Goal: Information Seeking & Learning: Check status

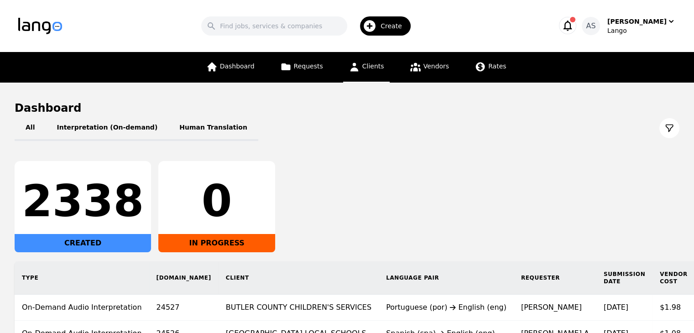
click at [369, 66] on span "Clients" at bounding box center [373, 66] width 22 height 7
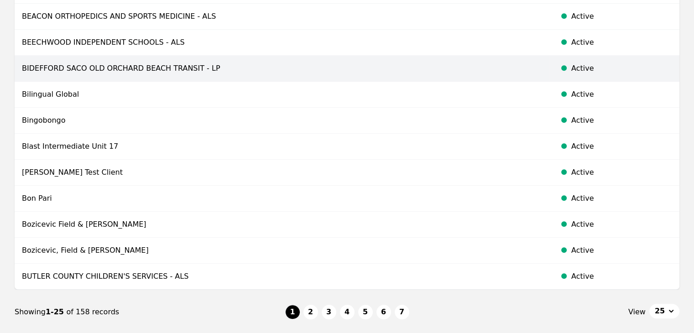
scroll to position [548, 0]
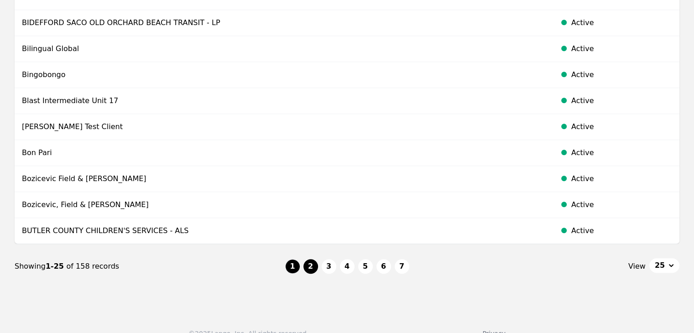
click at [310, 261] on button "2" at bounding box center [311, 266] width 15 height 15
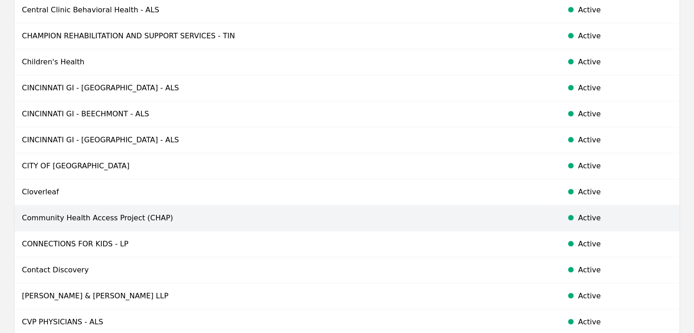
scroll to position [502, 0]
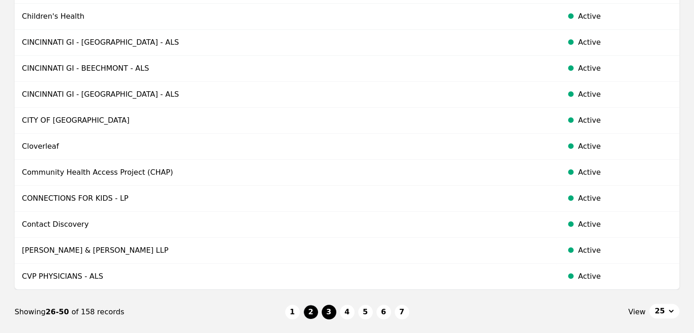
click at [331, 309] on button "3" at bounding box center [329, 312] width 15 height 15
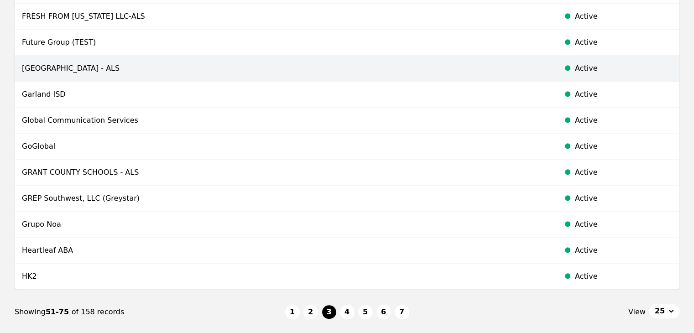
scroll to position [548, 0]
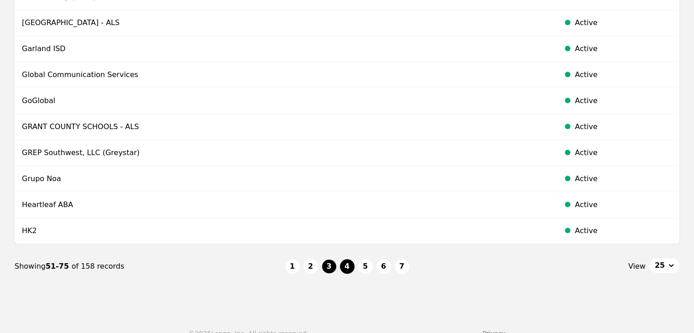
click at [345, 263] on button "4" at bounding box center [347, 266] width 15 height 15
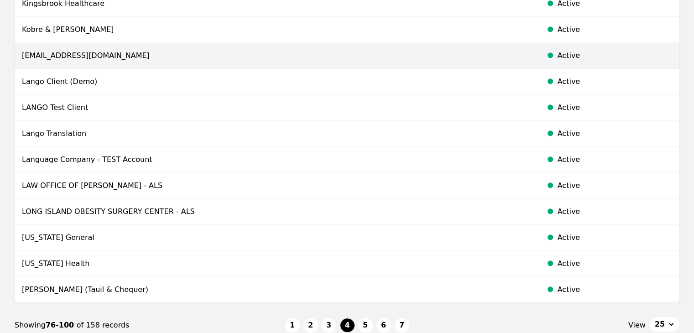
scroll to position [502, 0]
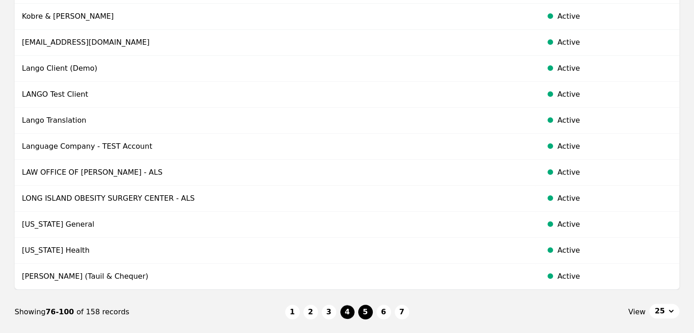
click at [368, 313] on button "5" at bounding box center [365, 312] width 15 height 15
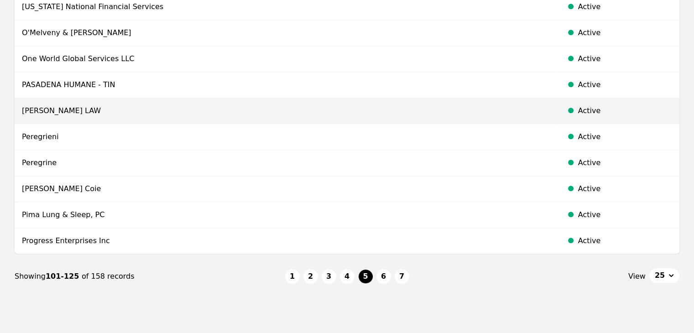
scroll to position [548, 0]
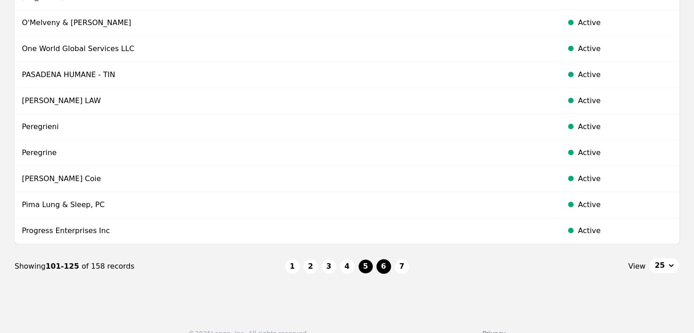
click at [387, 262] on button "6" at bounding box center [384, 266] width 15 height 15
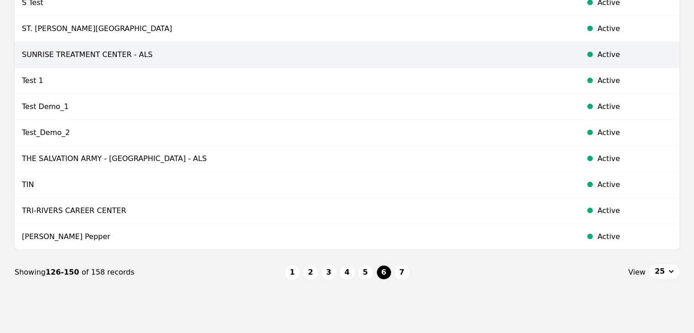
scroll to position [548, 0]
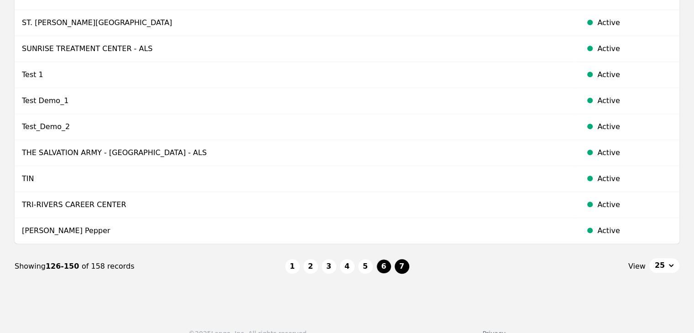
click at [402, 268] on button "7" at bounding box center [402, 266] width 15 height 15
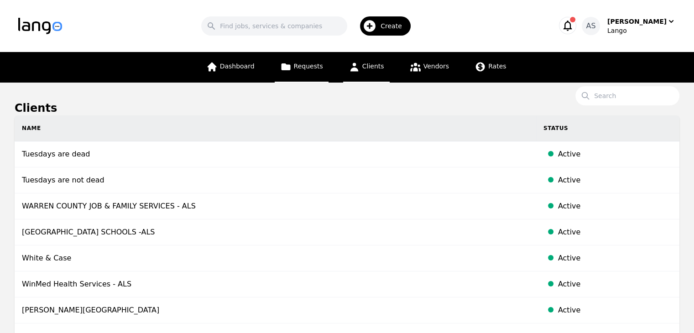
click at [305, 68] on span "Requests" at bounding box center [308, 66] width 29 height 7
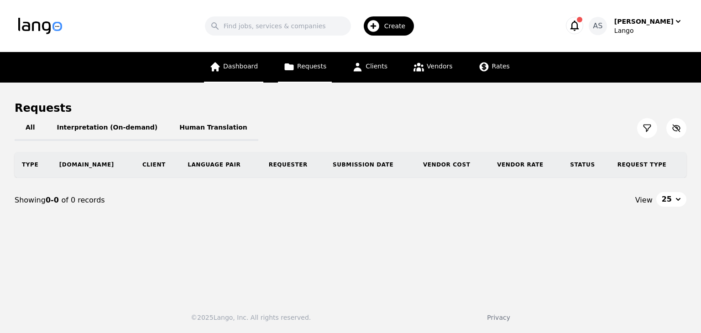
click at [252, 71] on link "Dashboard" at bounding box center [233, 67] width 59 height 31
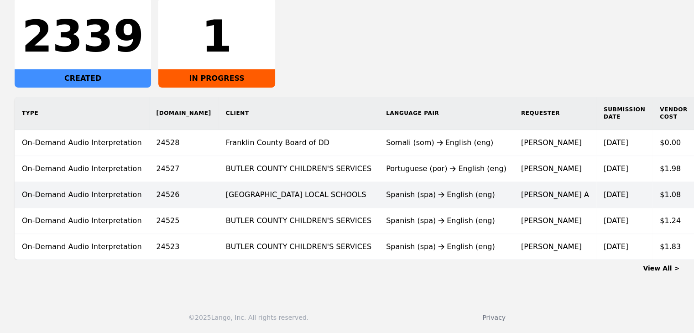
scroll to position [171, 0]
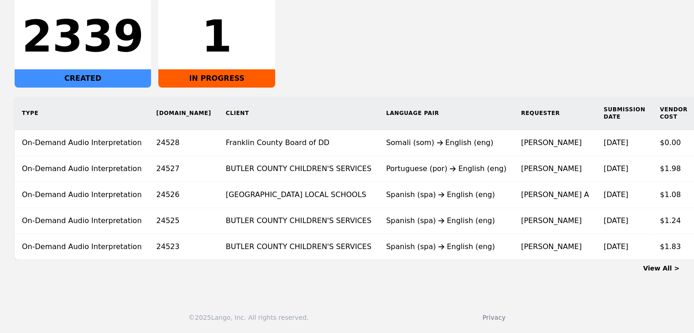
click at [659, 269] on link "View All >" at bounding box center [661, 268] width 37 height 7
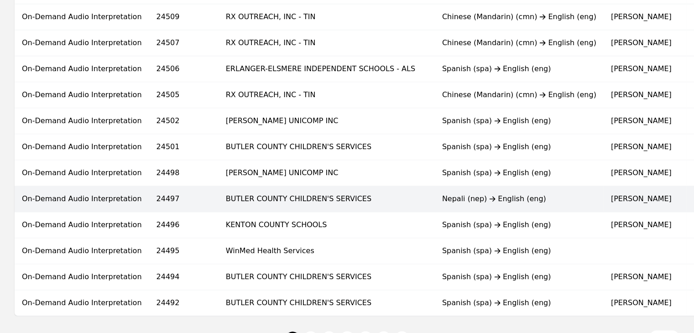
scroll to position [611, 0]
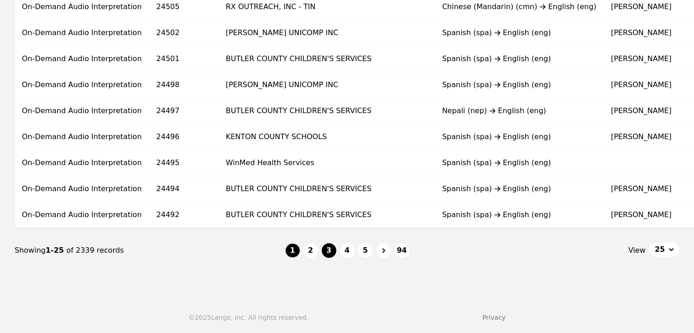
click at [330, 246] on button "3" at bounding box center [329, 250] width 15 height 15
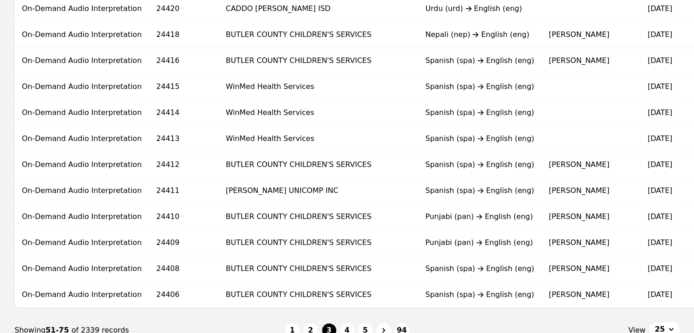
scroll to position [611, 0]
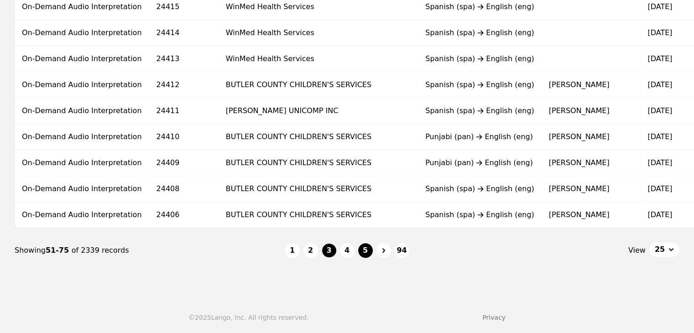
click at [367, 252] on button "5" at bounding box center [365, 250] width 15 height 15
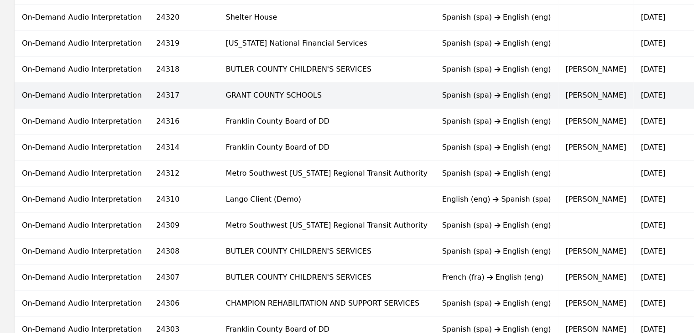
scroll to position [611, 0]
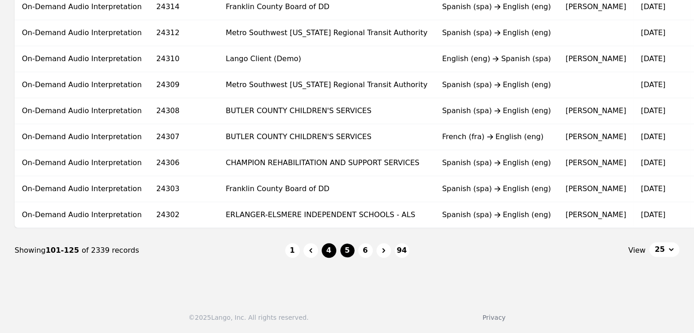
click at [325, 249] on button "4" at bounding box center [329, 250] width 15 height 15
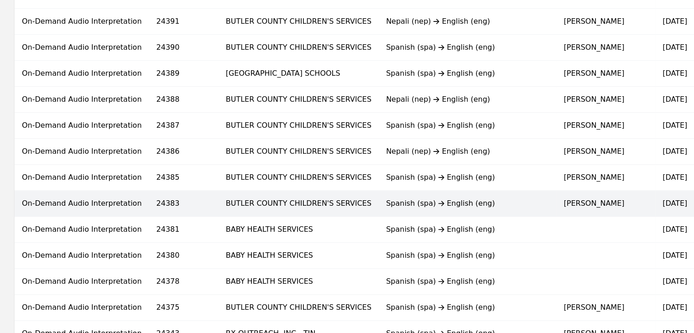
scroll to position [611, 0]
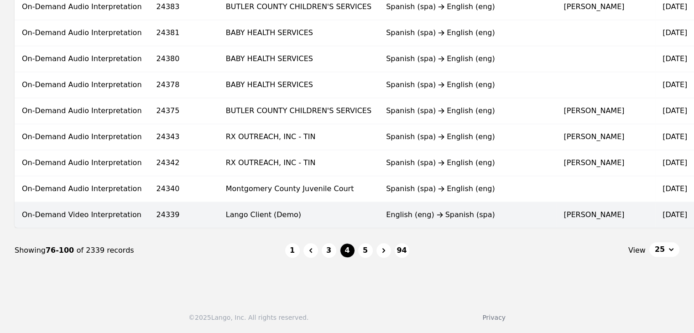
click at [308, 205] on td "Lango Client (Demo)" at bounding box center [299, 215] width 160 height 26
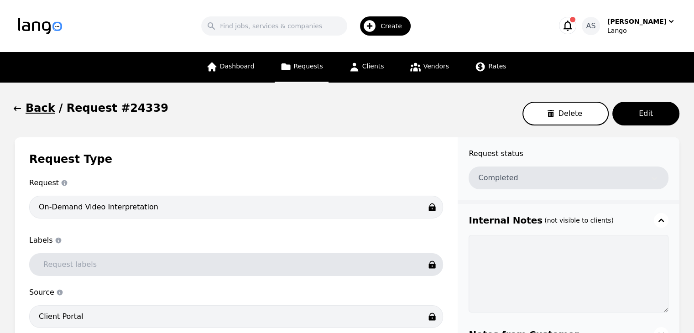
click at [20, 107] on icon "button" at bounding box center [17, 108] width 9 height 9
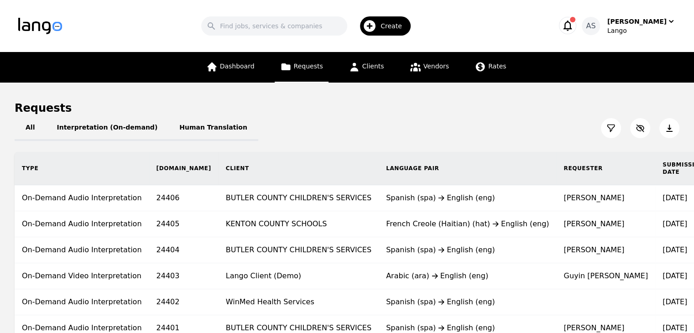
scroll to position [274, 0]
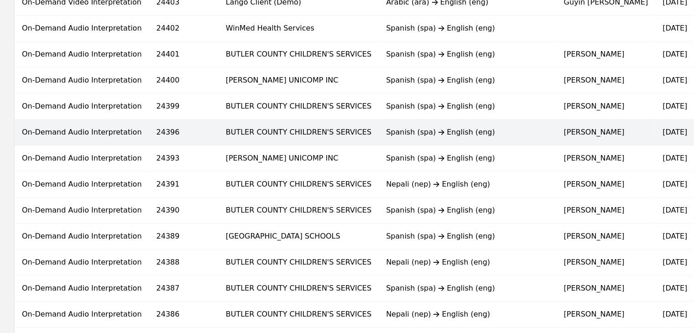
click at [346, 126] on div "All Interpretation (On-demand) Human Translation Type [DOMAIN_NAME] Client Lang…" at bounding box center [347, 224] width 665 height 765
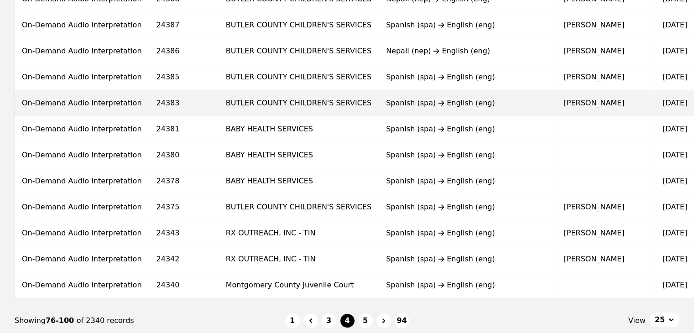
scroll to position [593, 0]
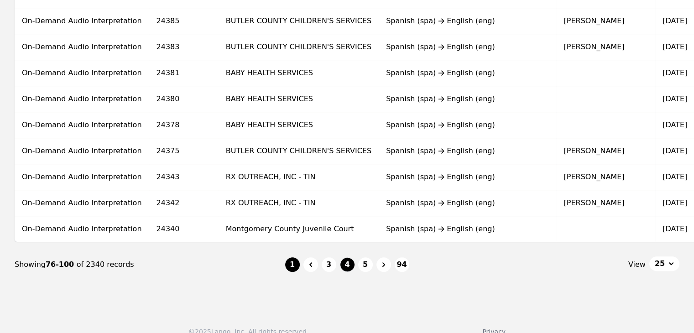
click at [296, 269] on button "1" at bounding box center [292, 264] width 15 height 15
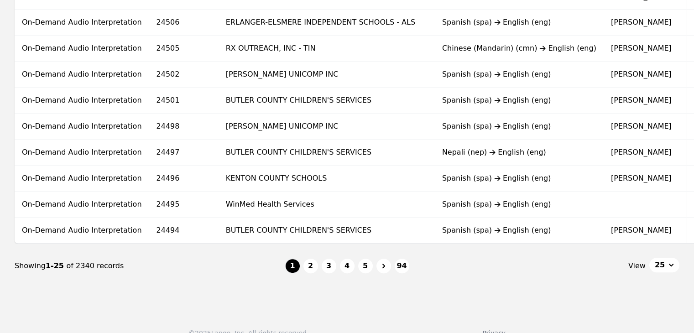
scroll to position [593, 0]
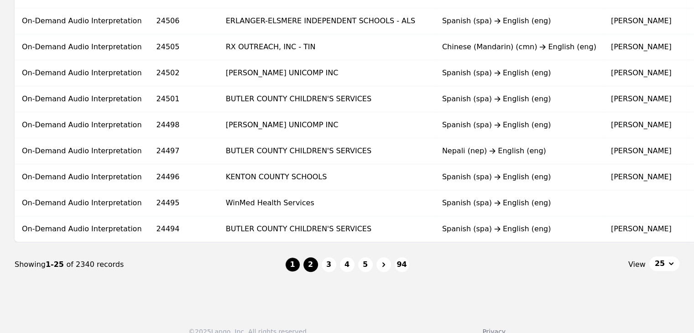
click at [308, 265] on button "2" at bounding box center [311, 264] width 15 height 15
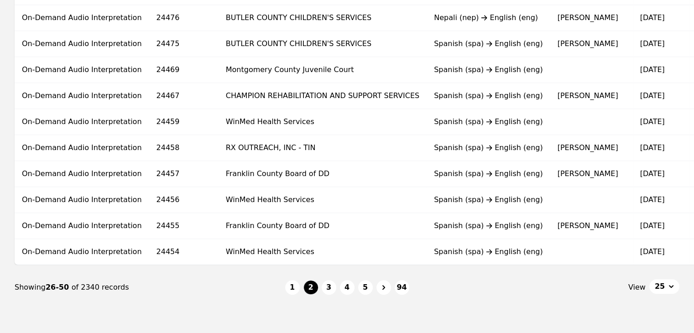
scroll to position [593, 0]
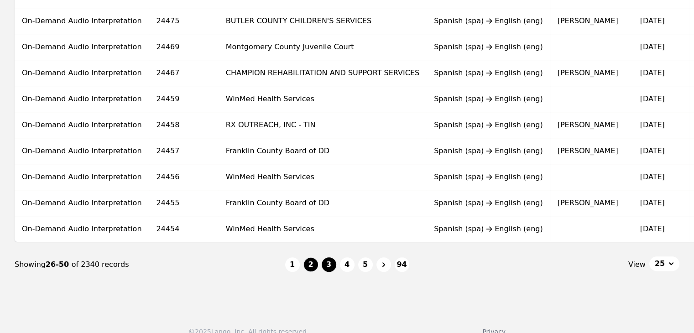
click at [326, 267] on button "3" at bounding box center [329, 264] width 15 height 15
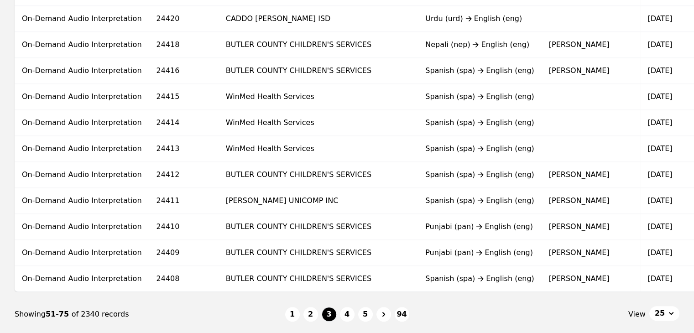
scroll to position [593, 0]
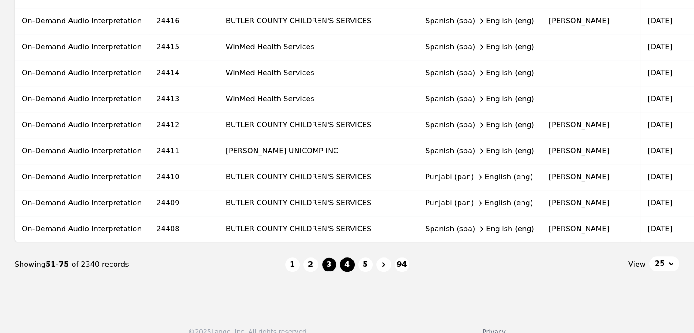
click at [347, 271] on button "4" at bounding box center [347, 264] width 15 height 15
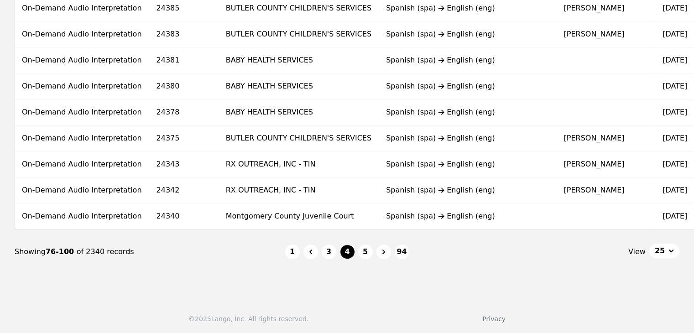
scroll to position [611, 0]
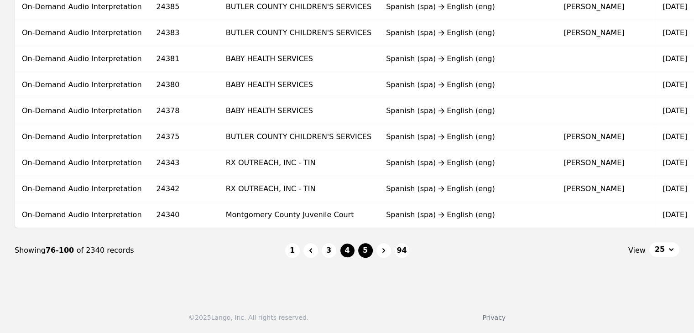
click at [360, 253] on button "5" at bounding box center [365, 250] width 15 height 15
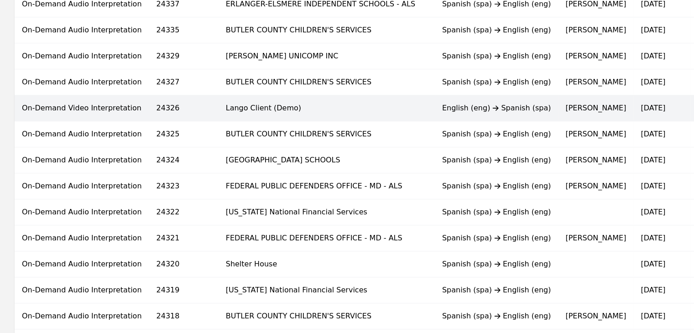
scroll to position [155, 0]
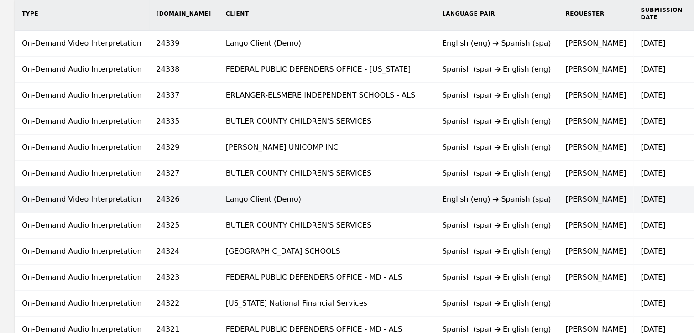
click at [319, 199] on td "Lango Client (Demo)" at bounding box center [327, 200] width 216 height 26
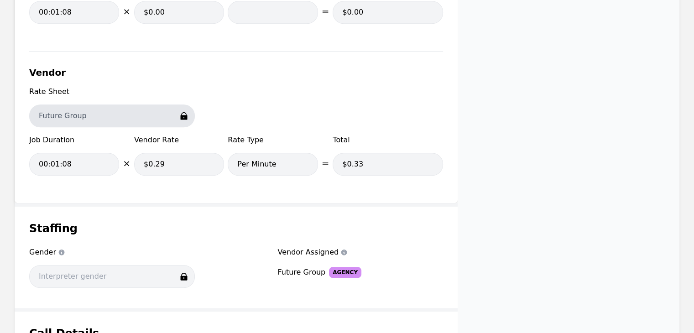
scroll to position [1076, 0]
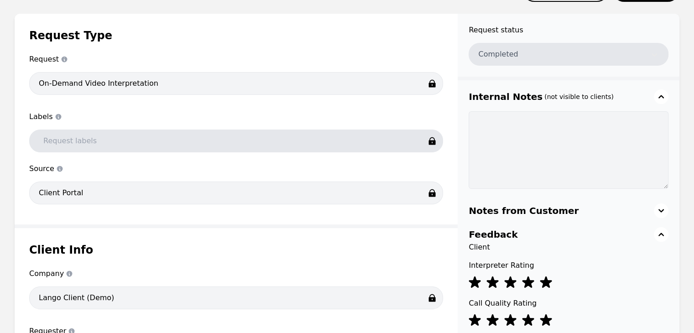
scroll to position [26, 0]
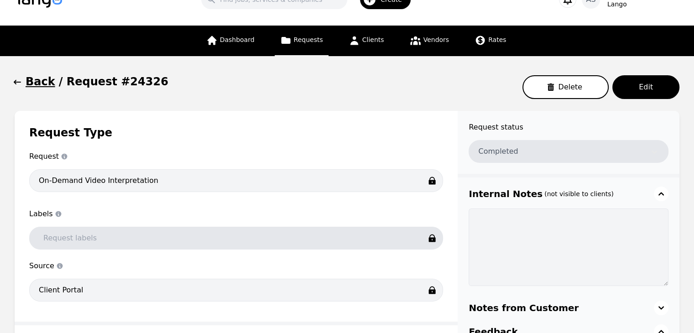
click at [16, 84] on icon "button" at bounding box center [17, 82] width 7 height 5
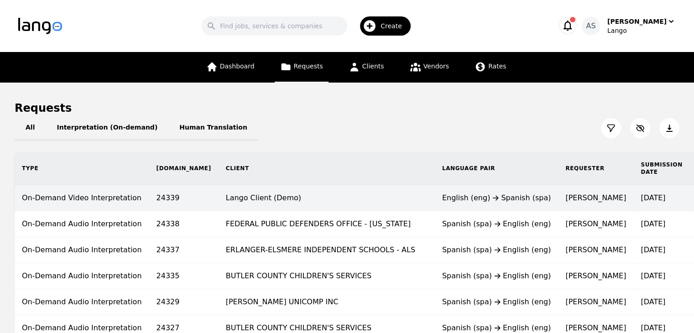
click at [325, 201] on td "Lango Client (Demo)" at bounding box center [327, 198] width 216 height 26
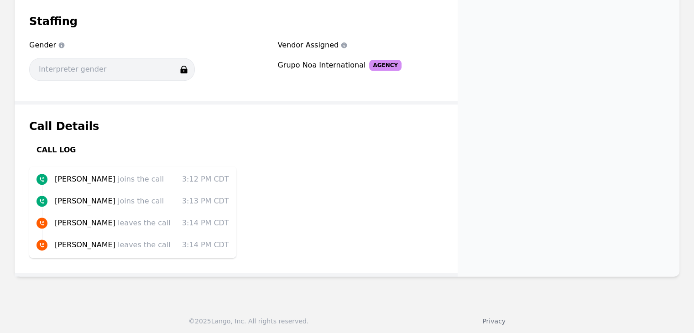
scroll to position [1067, 0]
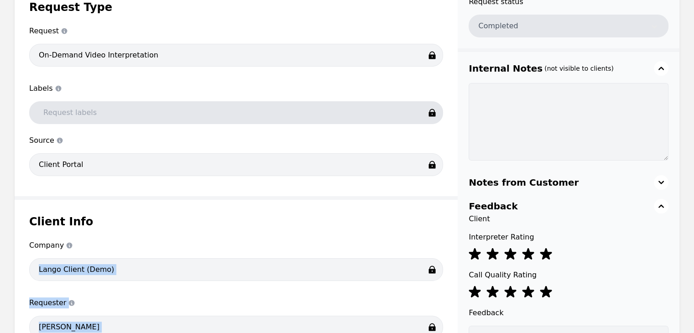
scroll to position [0, 0]
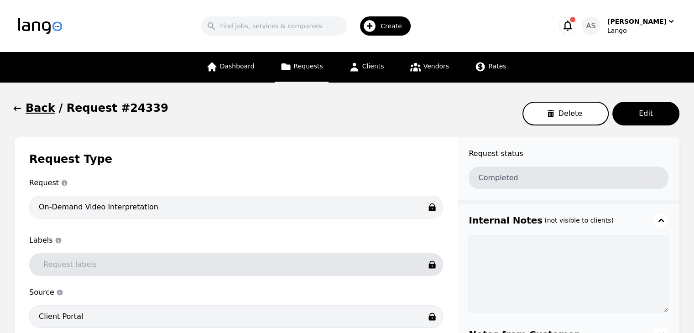
click at [277, 158] on h1 "Request Type" at bounding box center [236, 159] width 414 height 15
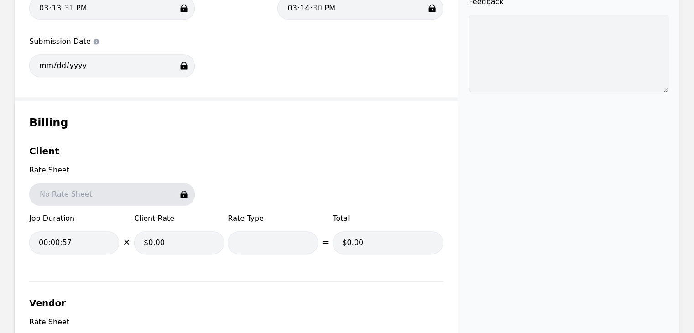
scroll to position [639, 0]
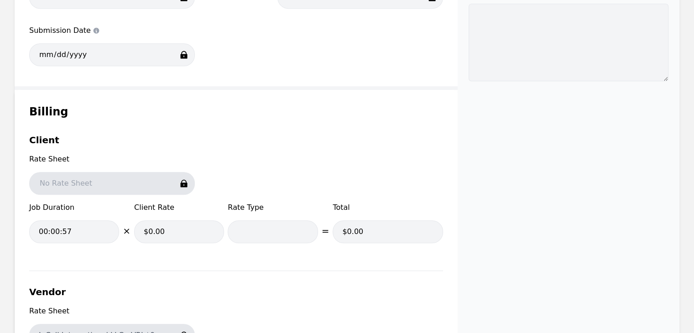
click at [244, 138] on div "Request Type Request Request type On-Demand Video Interpretation Labels Labels …" at bounding box center [236, 100] width 443 height 1205
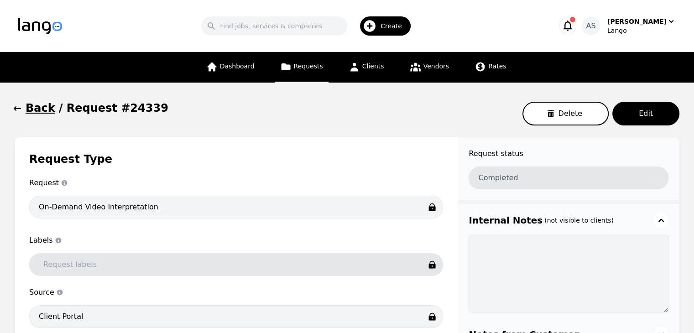
click at [243, 119] on div "Back / Request #24339 Delete Edit" at bounding box center [347, 114] width 665 height 26
click at [15, 108] on icon "button" at bounding box center [17, 108] width 7 height 5
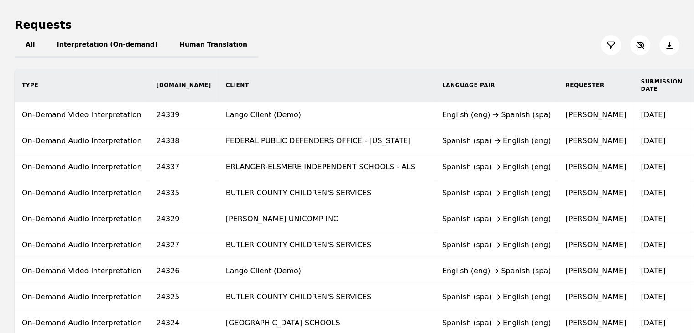
scroll to position [91, 0]
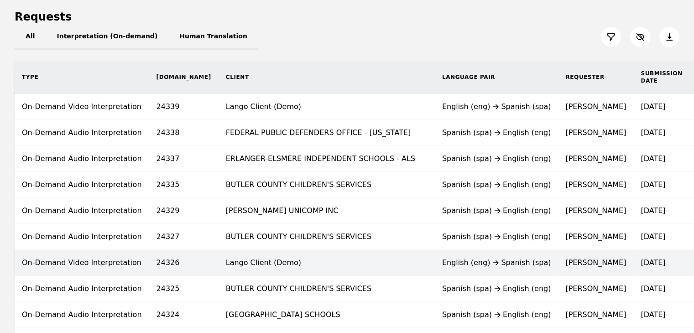
click at [261, 259] on td "Lango Client (Demo)" at bounding box center [327, 263] width 216 height 26
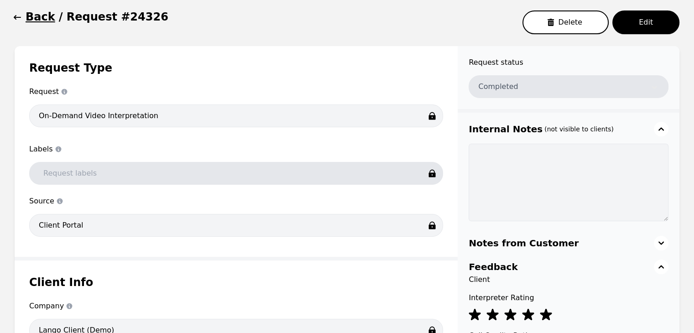
scroll to position [91, 0]
click at [15, 20] on icon "button" at bounding box center [17, 17] width 9 height 9
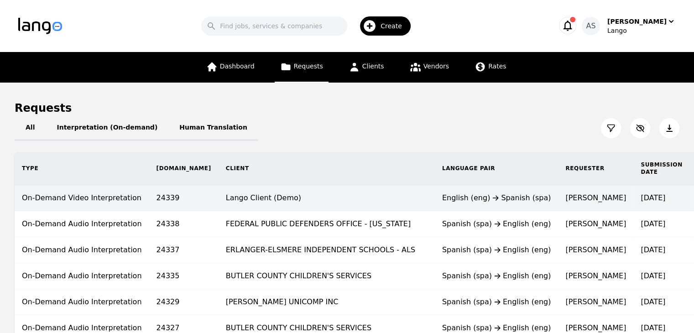
click at [272, 203] on td "Lango Client (Demo)" at bounding box center [327, 198] width 216 height 26
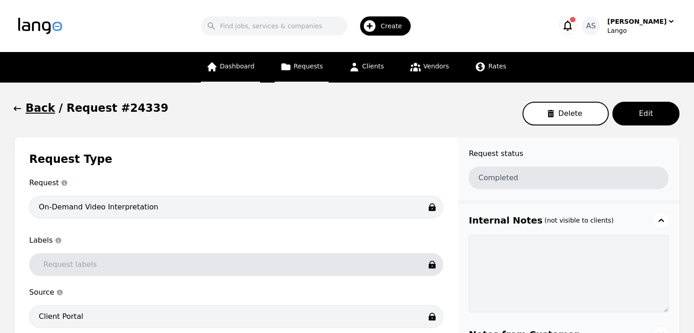
click at [252, 73] on link "Dashboard" at bounding box center [230, 67] width 59 height 31
